Goal: Check status: Check status

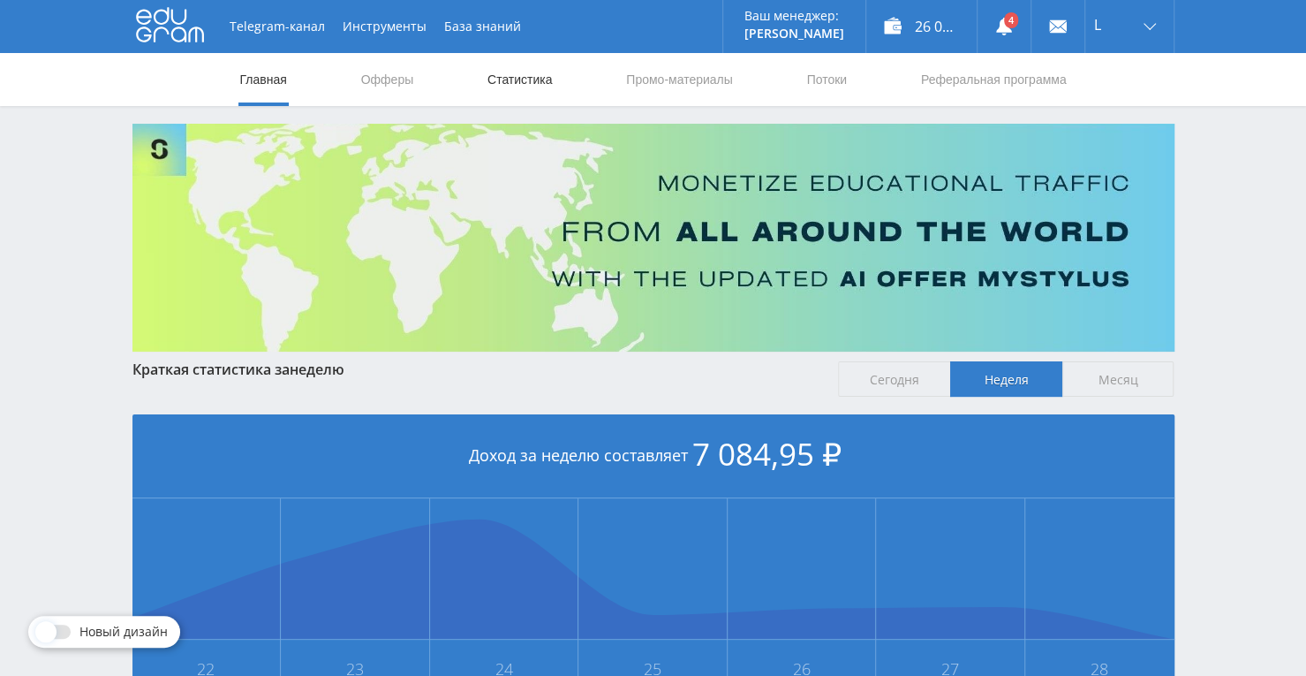
click at [541, 79] on link "Статистика" at bounding box center [520, 79] width 69 height 53
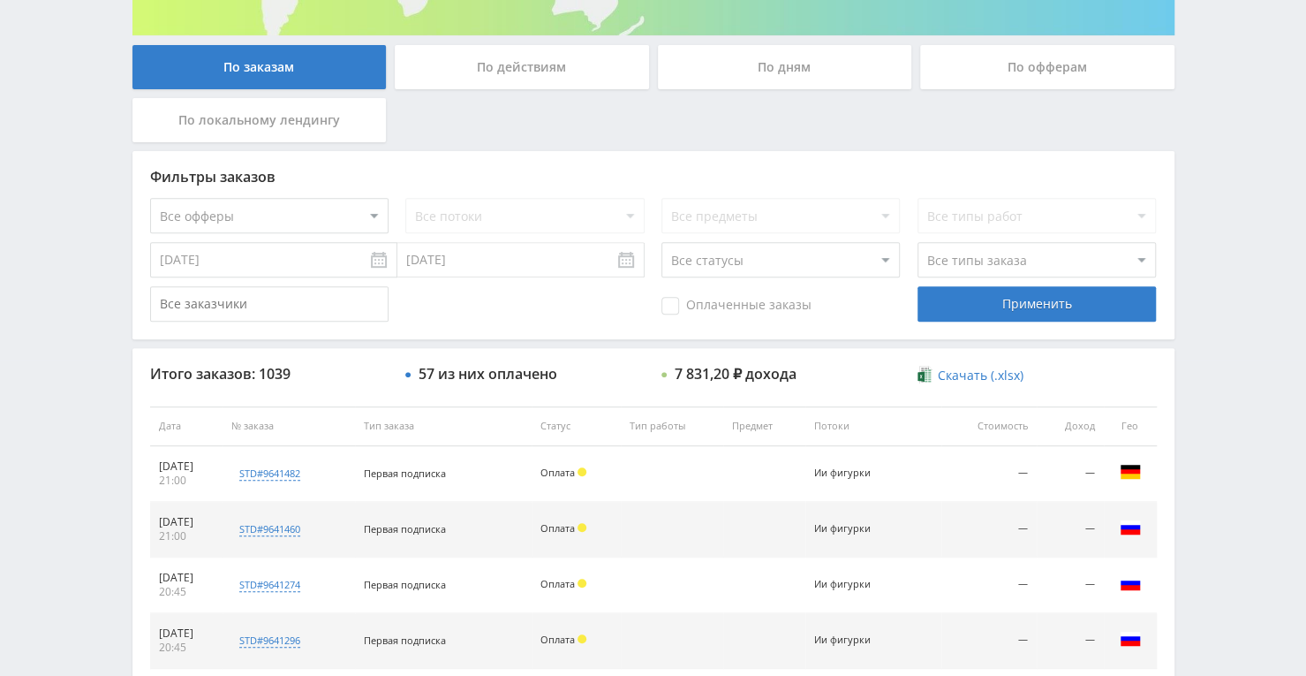
scroll to position [314, 0]
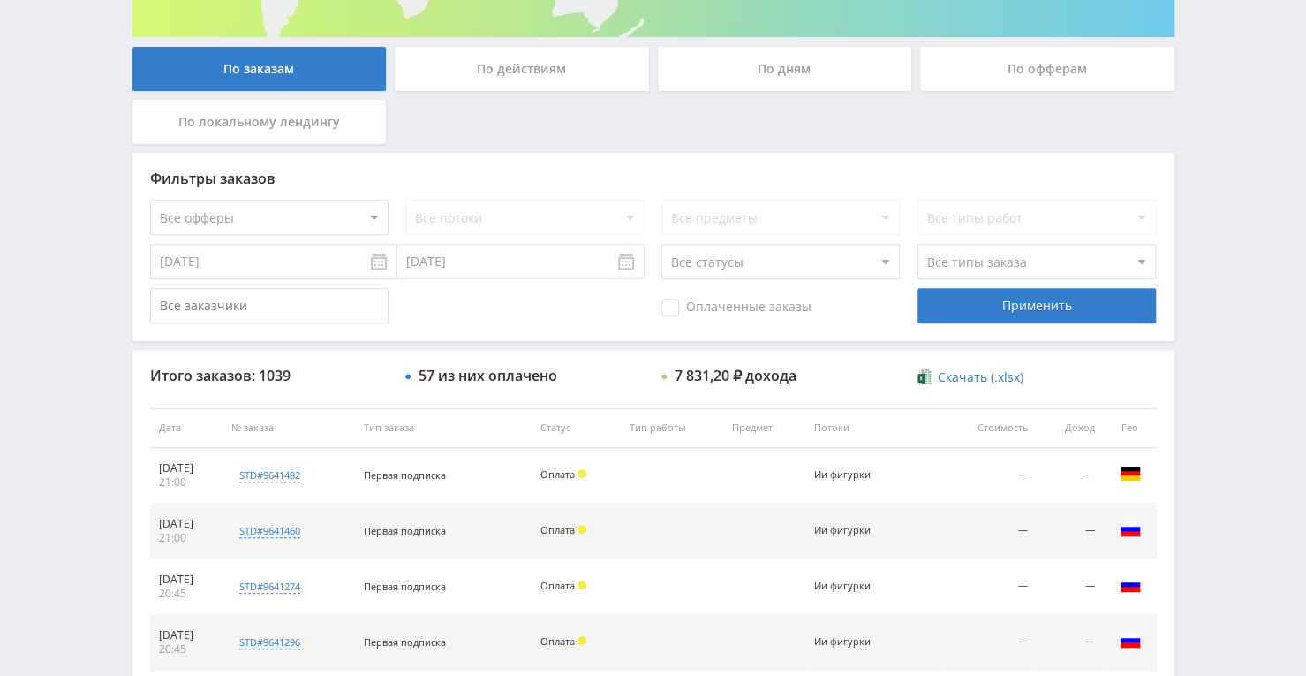
click at [367, 209] on select "Все офферы MyStylus MyStylus - Revshare Кэмп Studybay Автор24 Studybay [GEOGRAP…" at bounding box center [269, 217] width 238 height 35
select select "376"
click at [535, 222] on select "Все потоки Улучшить к-во фото VC Оживить VC Улучшить текст Tenchat Натальная ка…" at bounding box center [524, 217] width 238 height 35
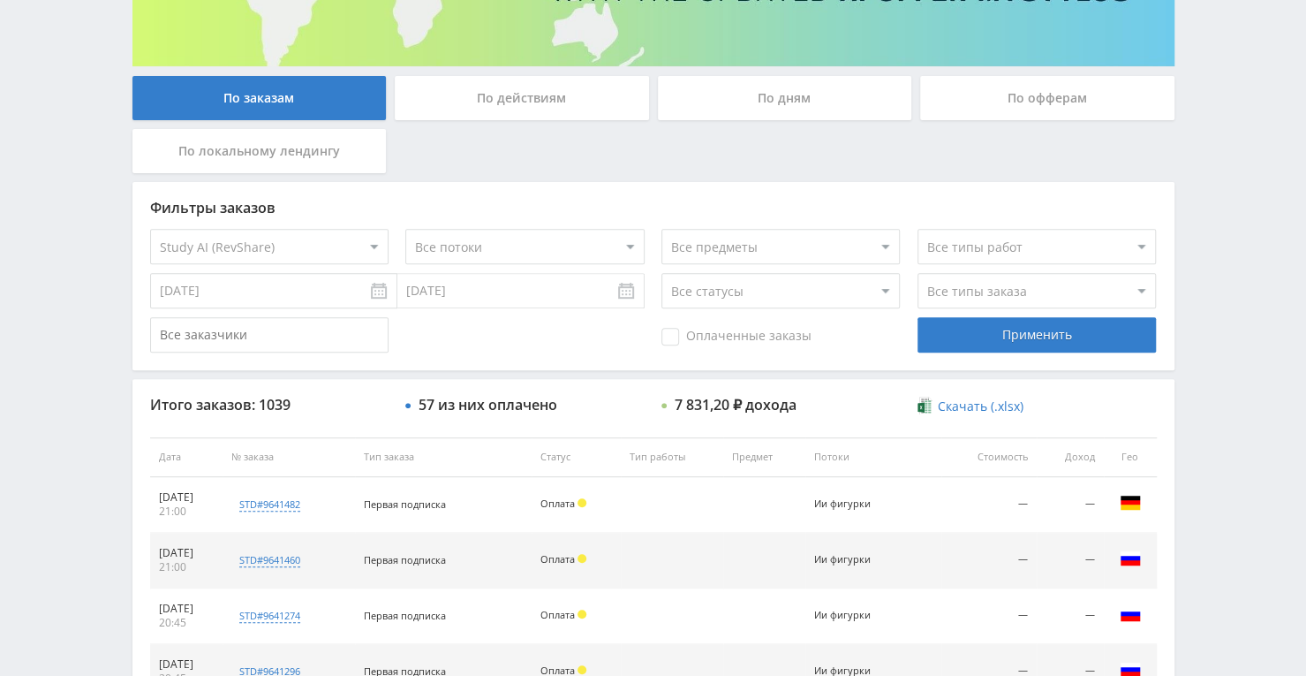
scroll to position [226, 0]
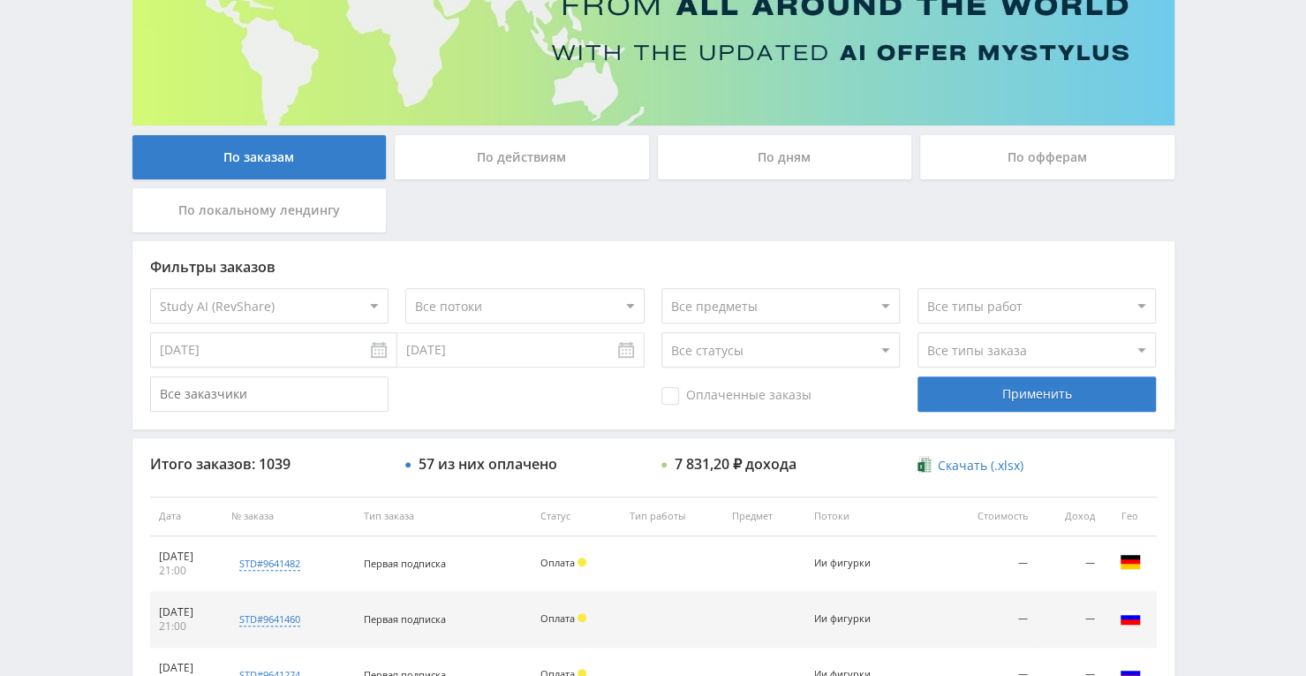
click at [541, 305] on select "Все потоки Улучшить к-во фото VC Оживить VC Улучшить текст Tenchat Натальная ка…" at bounding box center [524, 305] width 238 height 35
select select "6646215"
click at [405, 288] on select "Все потоки Улучшить к-во фото VC Оживить VC Улучшить текст Tenchat Натальная ка…" at bounding box center [524, 305] width 238 height 35
click at [975, 400] on div "Применить" at bounding box center [1037, 393] width 238 height 35
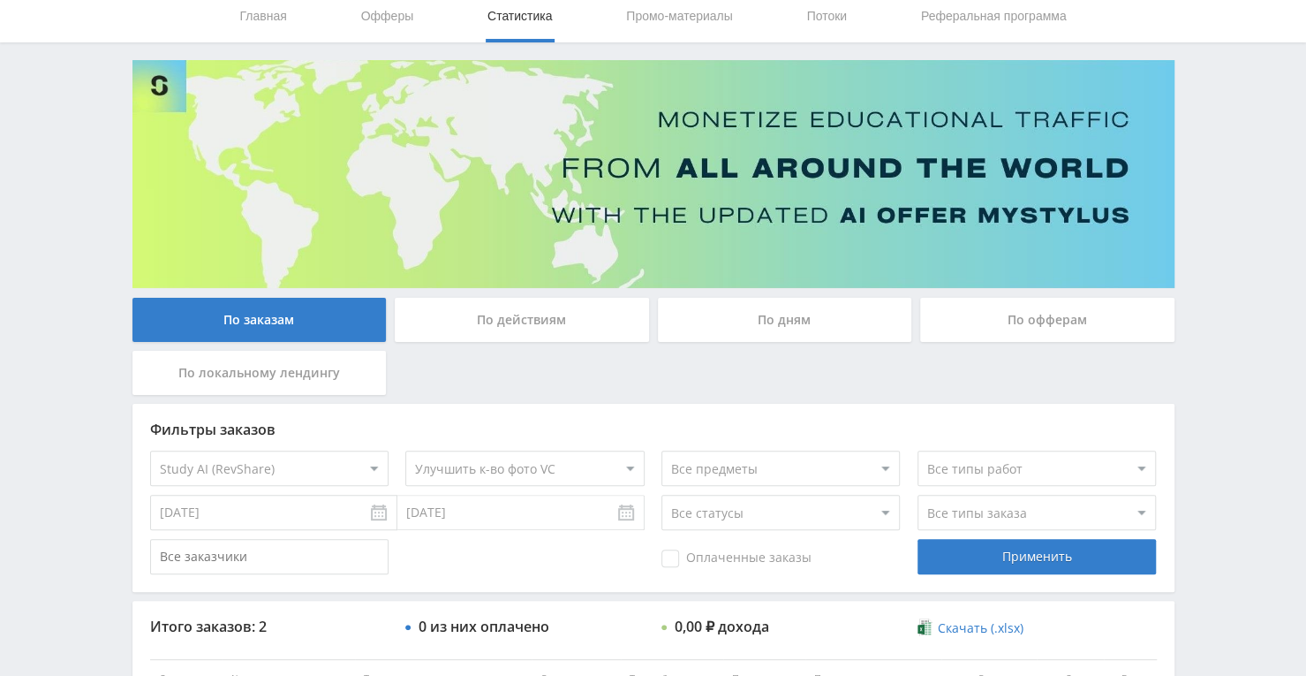
scroll to position [177, 0]
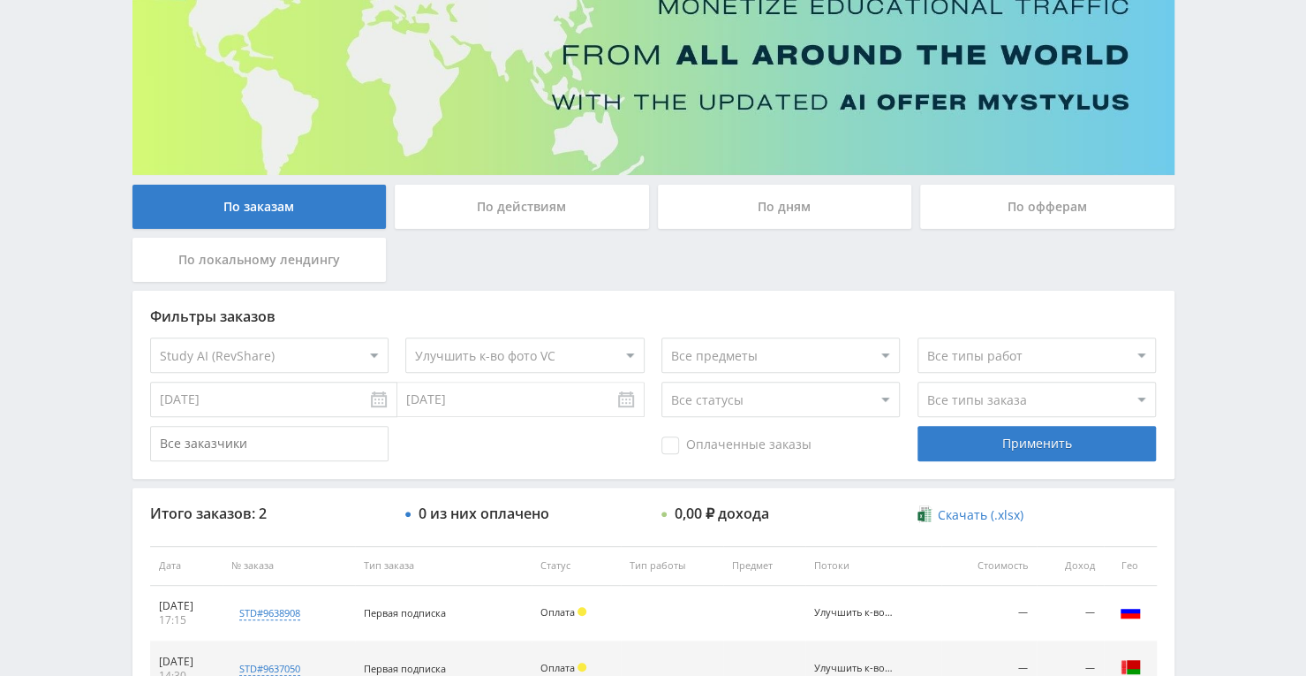
click at [598, 354] on select "Все потоки Улучшить к-во фото VC Оживить VC Улучшить текст Tenchat Натальная ка…" at bounding box center [524, 354] width 238 height 35
click at [748, 220] on div "По дням" at bounding box center [785, 207] width 254 height 44
click at [0, 0] on input "По дням" at bounding box center [0, 0] width 0 height 0
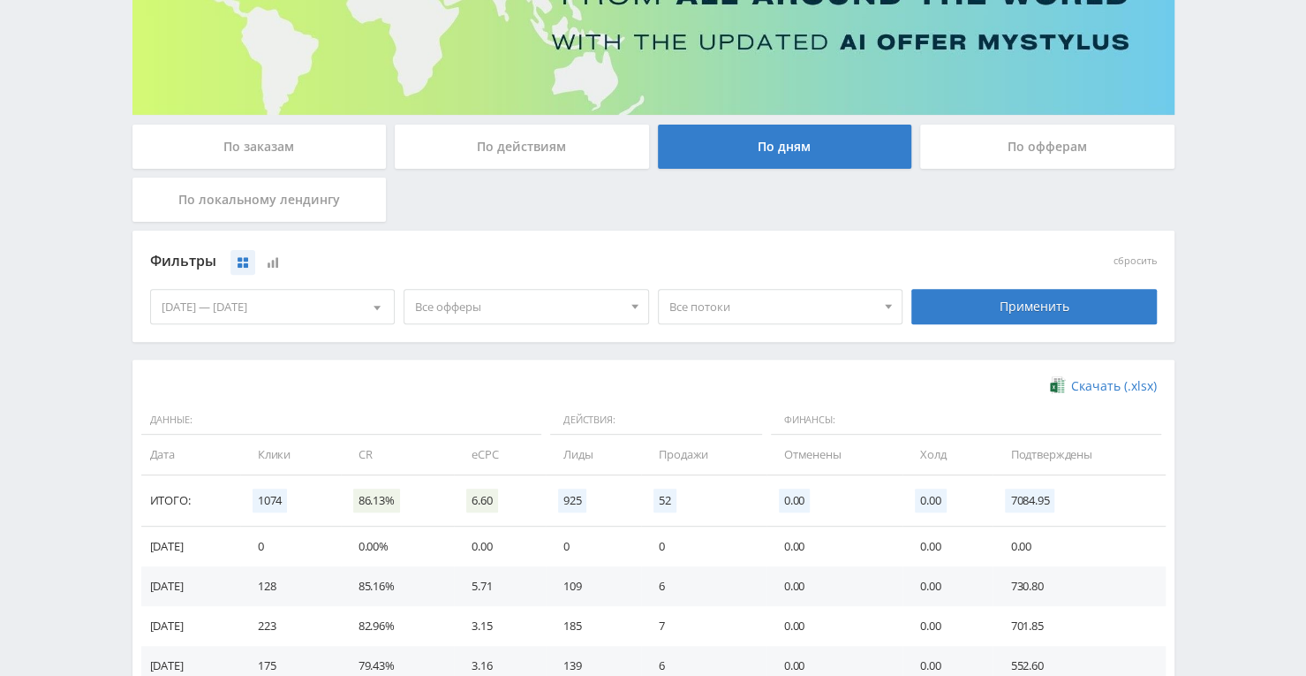
scroll to position [265, 0]
